Goal: Task Accomplishment & Management: Manage account settings

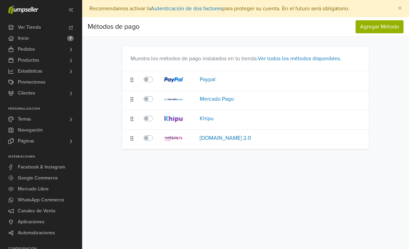
click at [18, 50] on span "Pedidos" at bounding box center [26, 49] width 17 height 11
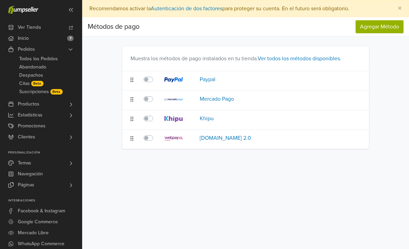
click at [24, 106] on span "Productos" at bounding box center [29, 104] width 22 height 11
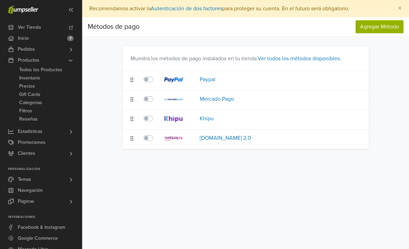
click at [23, 72] on span "Todos los Productos" at bounding box center [40, 70] width 43 height 8
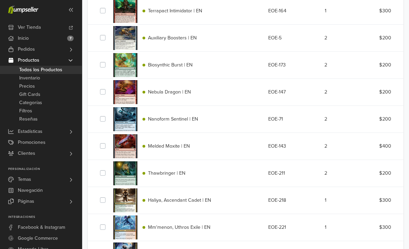
scroll to position [2567, 0]
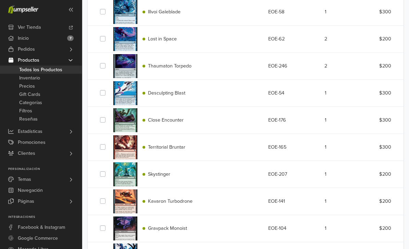
click at [18, 50] on span "Pedidos" at bounding box center [26, 49] width 17 height 11
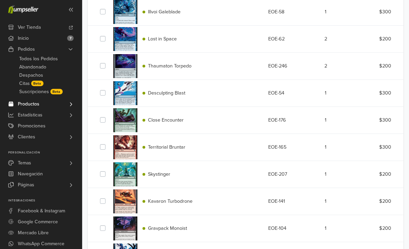
scroll to position [1014, 0]
click at [17, 60] on link "Todos los Pedidos" at bounding box center [41, 59] width 82 height 8
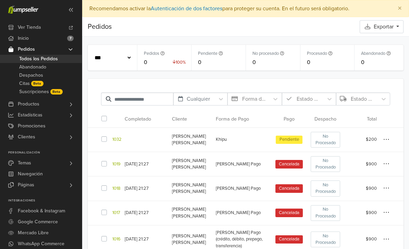
click at [389, 142] on icon "button" at bounding box center [386, 139] width 6 height 7
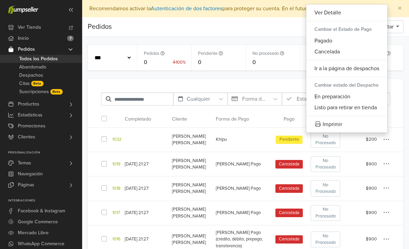
click at [314, 53] on button "Cancelada" at bounding box center [346, 51] width 81 height 11
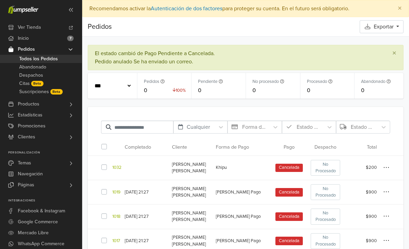
click at [26, 103] on span "Productos" at bounding box center [29, 104] width 22 height 11
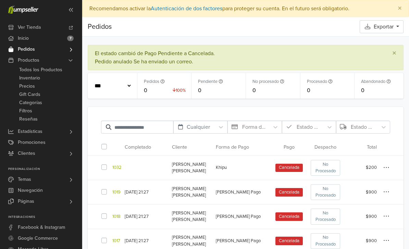
click at [20, 73] on span "Todos los Productos" at bounding box center [40, 70] width 43 height 8
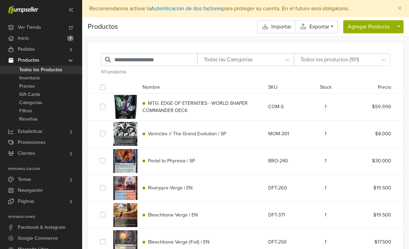
click at [301, 139] on div "Vorinclex // The Grand Evolution | SP MOM-301 1 $8.000" at bounding box center [245, 133] width 301 height 27
click at [156, 136] on span "Vorinclex // The Grand Evolution | SP" at bounding box center [187, 134] width 78 height 6
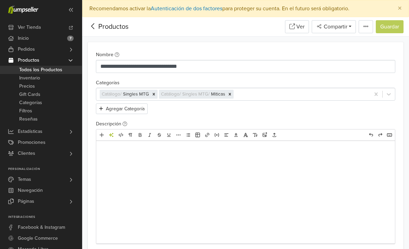
click at [22, 71] on span "Todos los Productos" at bounding box center [40, 70] width 43 height 8
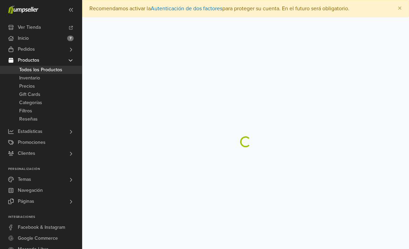
click at [23, 73] on span "Todos los Productos" at bounding box center [40, 70] width 43 height 8
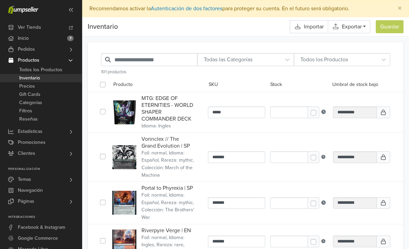
click at [22, 86] on span "Precios" at bounding box center [27, 86] width 16 height 8
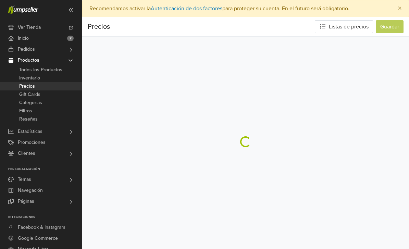
click at [20, 41] on span "Inicio" at bounding box center [23, 38] width 11 height 11
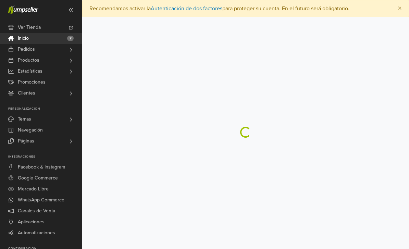
scroll to position [22, 0]
